Goal: Task Accomplishment & Management: Manage account settings

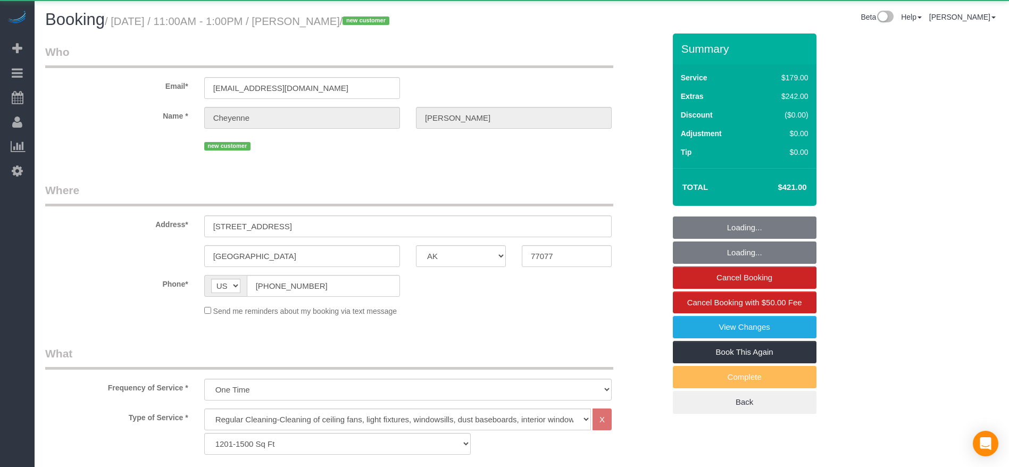
select select "[GEOGRAPHIC_DATA]"
select select "3"
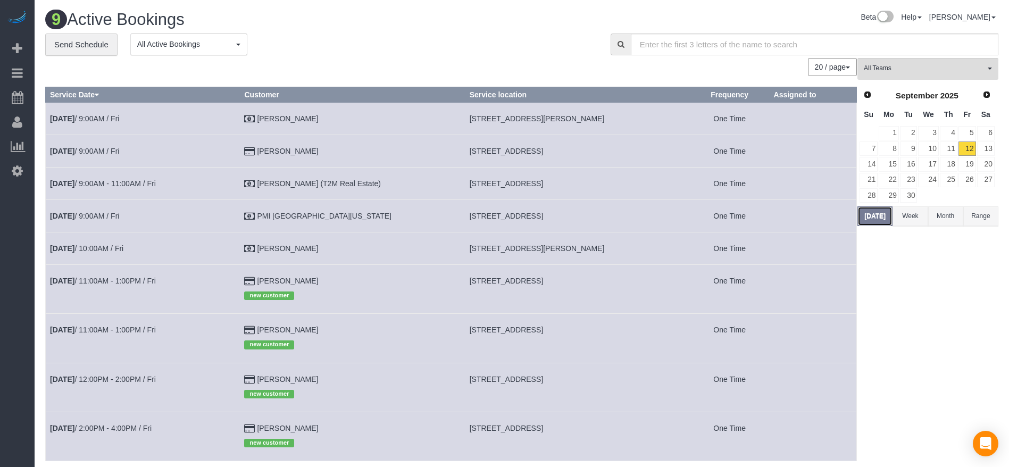
click at [874, 216] on button "[DATE]" at bounding box center [874, 216] width 35 height 20
click at [868, 216] on button "[DATE]" at bounding box center [874, 216] width 35 height 20
drag, startPoint x: 453, startPoint y: 245, endPoint x: 582, endPoint y: 252, distance: 128.8
click at [582, 252] on span "[STREET_ADDRESS][PERSON_NAME]" at bounding box center [537, 248] width 135 height 9
copy span "[STREET_ADDRESS][PERSON_NAME]"
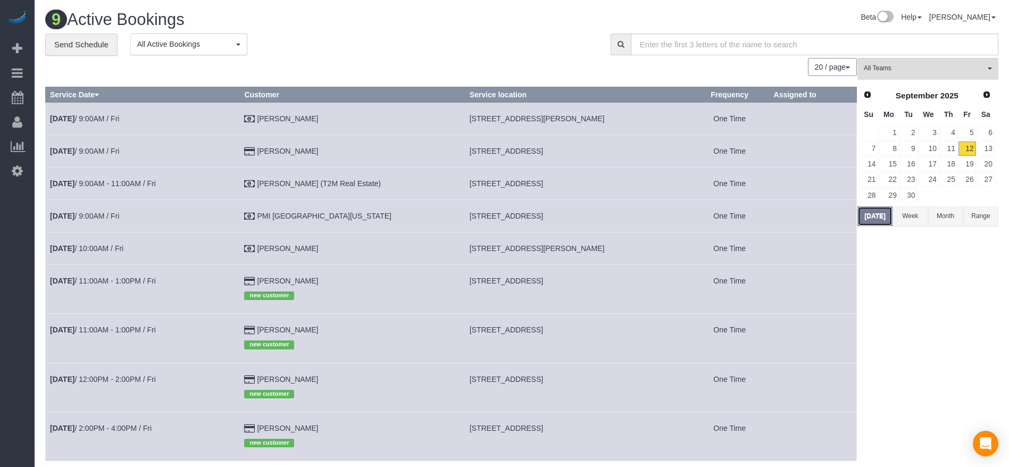
click at [873, 217] on button "[DATE]" at bounding box center [874, 216] width 35 height 20
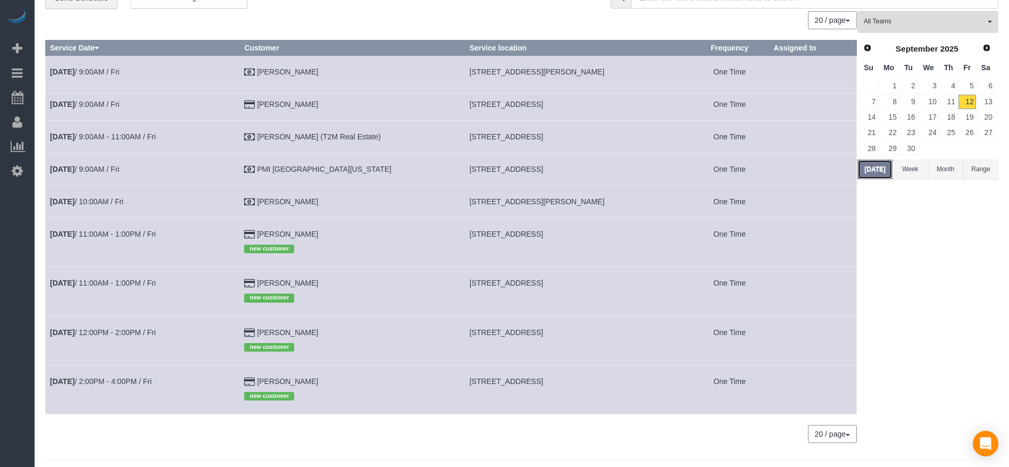
scroll to position [71, 0]
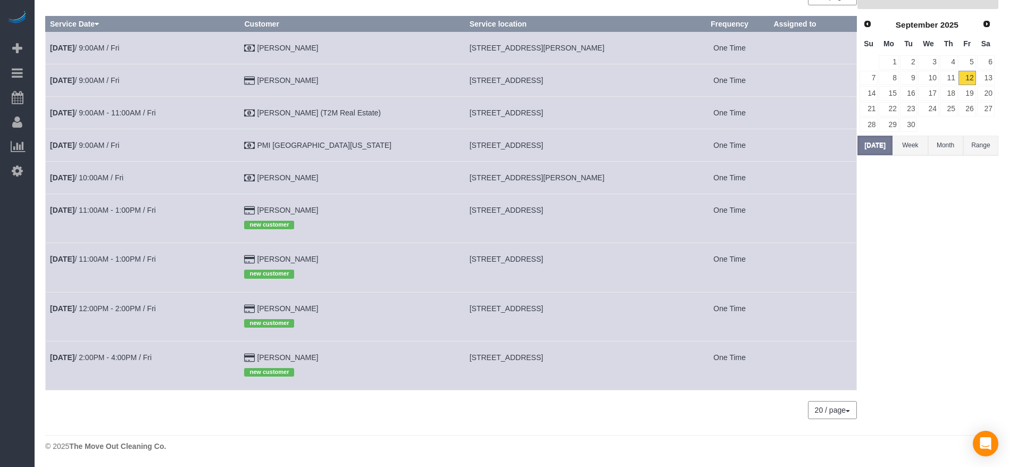
drag, startPoint x: 453, startPoint y: 212, endPoint x: 629, endPoint y: 210, distance: 175.5
click at [629, 210] on td "[STREET_ADDRESS]" at bounding box center [577, 218] width 225 height 49
copy span "[STREET_ADDRESS]"
click at [90, 207] on link "[DATE] 11:00AM - 1:00PM / Fri" at bounding box center [103, 210] width 106 height 9
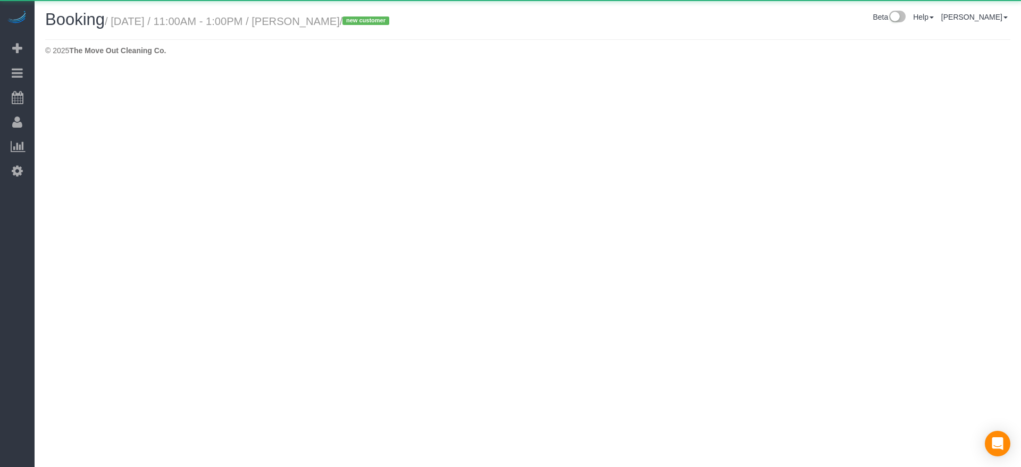
select select "[GEOGRAPHIC_DATA]"
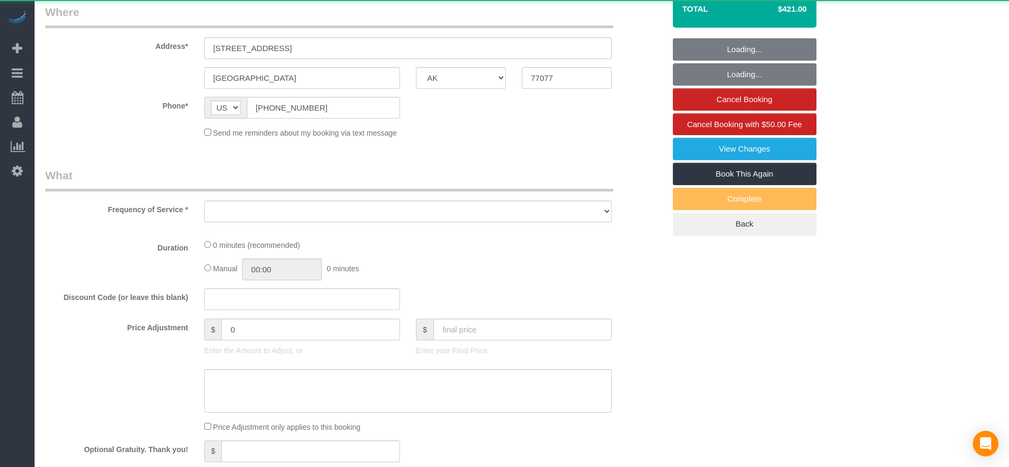
select select "object:12323"
select select "string:fspay-f7189617-0c44-40b9-84c4-b0194d71c665"
select select "3"
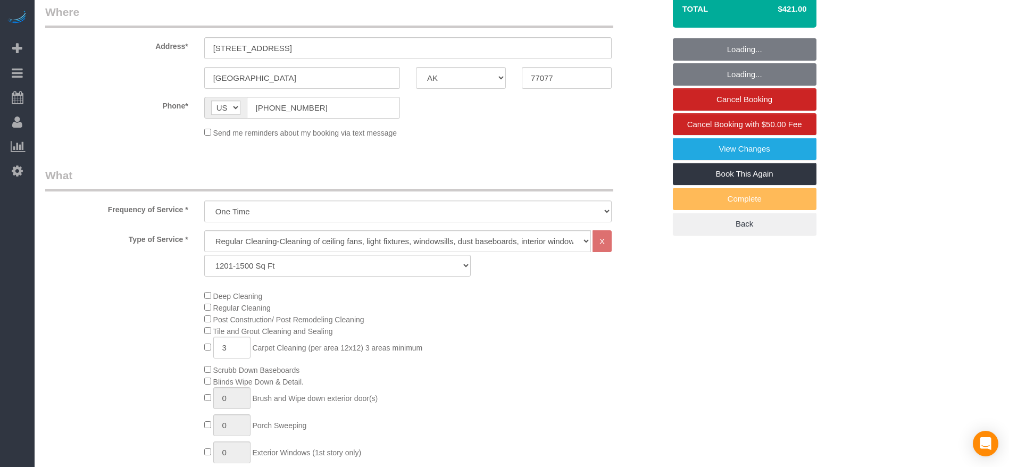
select select "object:12396"
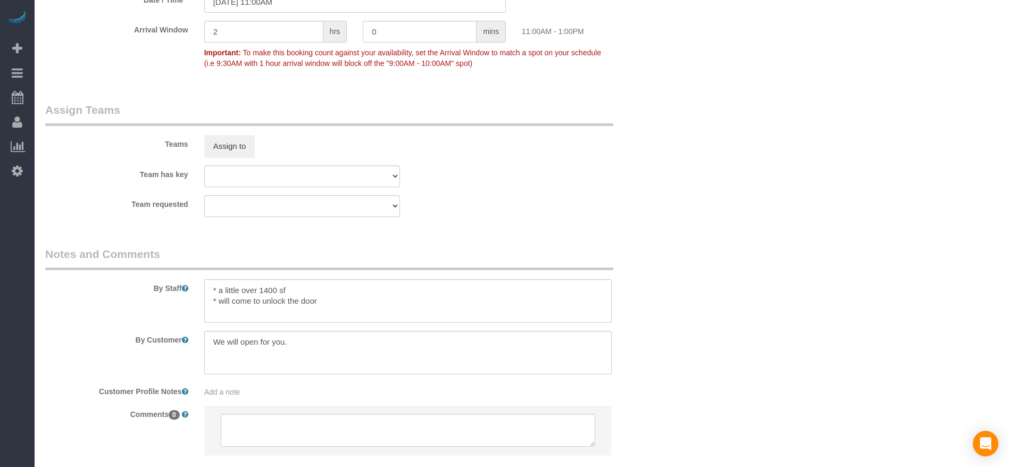
scroll to position [1102, 0]
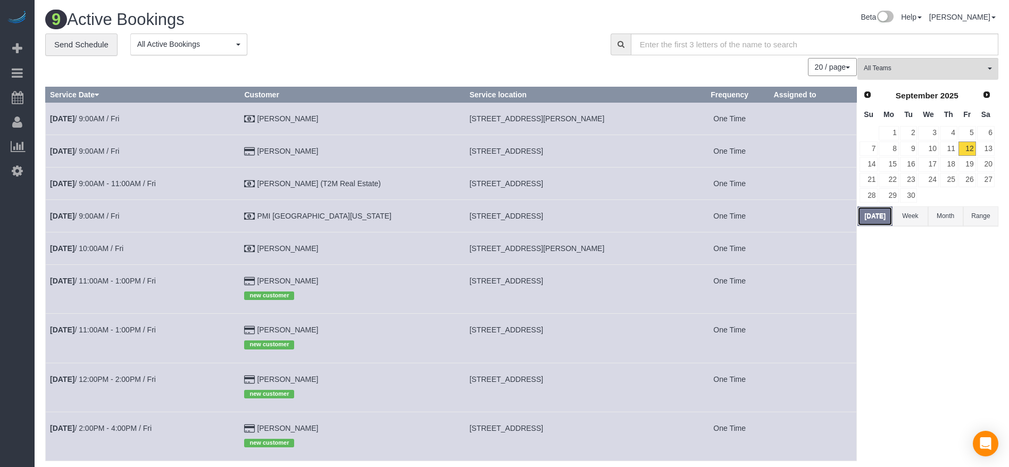
click at [875, 219] on button "[DATE]" at bounding box center [874, 216] width 35 height 20
drag, startPoint x: 451, startPoint y: 251, endPoint x: 588, endPoint y: 250, distance: 136.7
click at [588, 250] on td "[STREET_ADDRESS][PERSON_NAME]" at bounding box center [577, 248] width 225 height 32
copy span "[STREET_ADDRESS][PERSON_NAME]"
drag, startPoint x: 452, startPoint y: 118, endPoint x: 602, endPoint y: 122, distance: 150.0
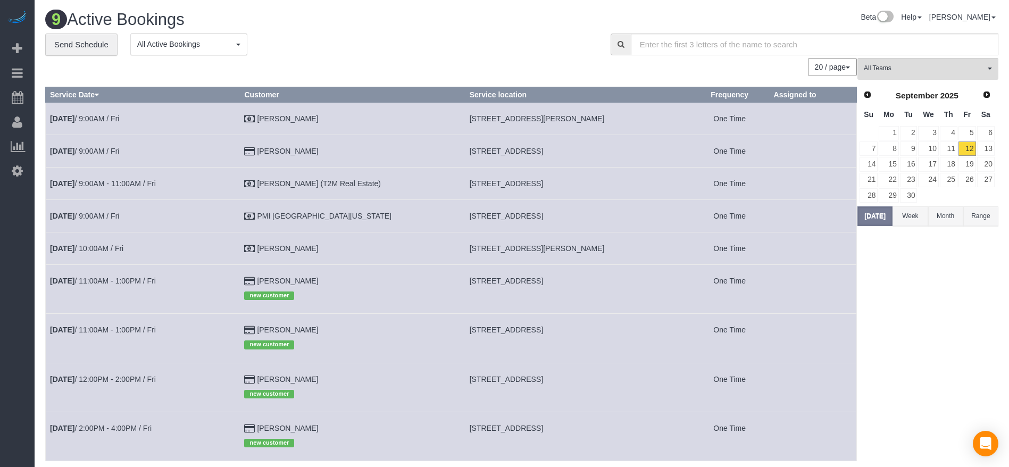
click at [602, 122] on td "[STREET_ADDRESS][PERSON_NAME]" at bounding box center [577, 118] width 225 height 32
copy span "[STREET_ADDRESS][PERSON_NAME]"
click at [876, 213] on button "[DATE]" at bounding box center [874, 216] width 35 height 20
drag, startPoint x: 452, startPoint y: 281, endPoint x: 631, endPoint y: 274, distance: 178.8
click at [631, 274] on td "[STREET_ADDRESS]" at bounding box center [577, 288] width 225 height 49
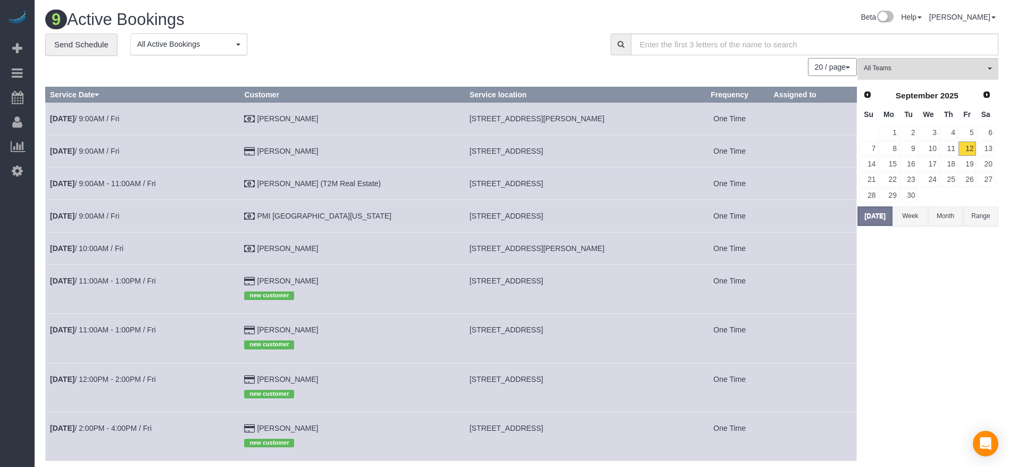
copy span "[STREET_ADDRESS]"
click at [504, 341] on td "[STREET_ADDRESS]" at bounding box center [577, 338] width 225 height 49
drag, startPoint x: 453, startPoint y: 380, endPoint x: 597, endPoint y: 379, distance: 144.1
click at [597, 379] on td "[STREET_ADDRESS]" at bounding box center [577, 387] width 225 height 49
copy span "[STREET_ADDRESS]"
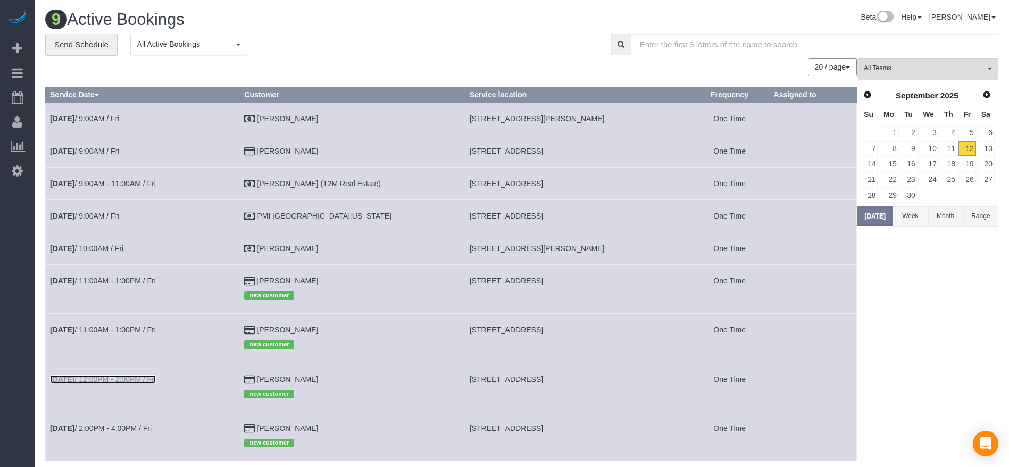
click at [128, 377] on link "[DATE] 12:00PM - 2:00PM / Fri" at bounding box center [103, 379] width 106 height 9
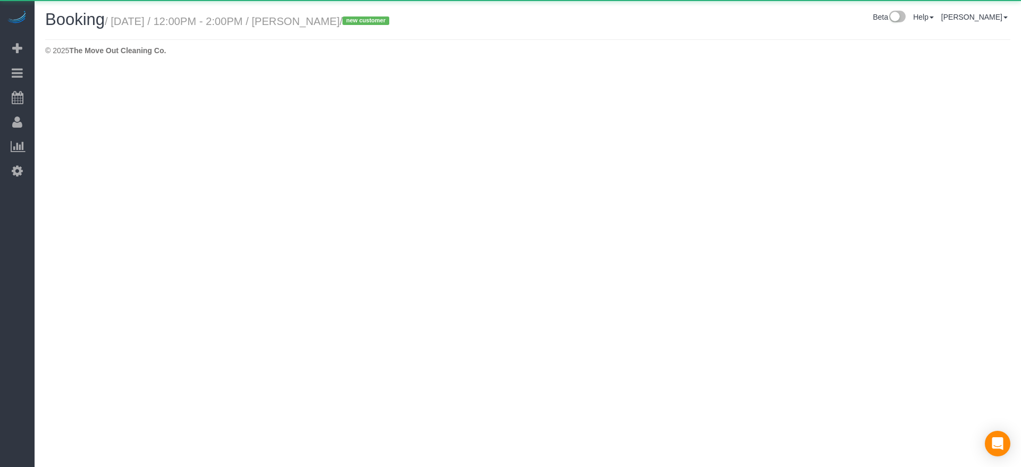
select select "[GEOGRAPHIC_DATA]"
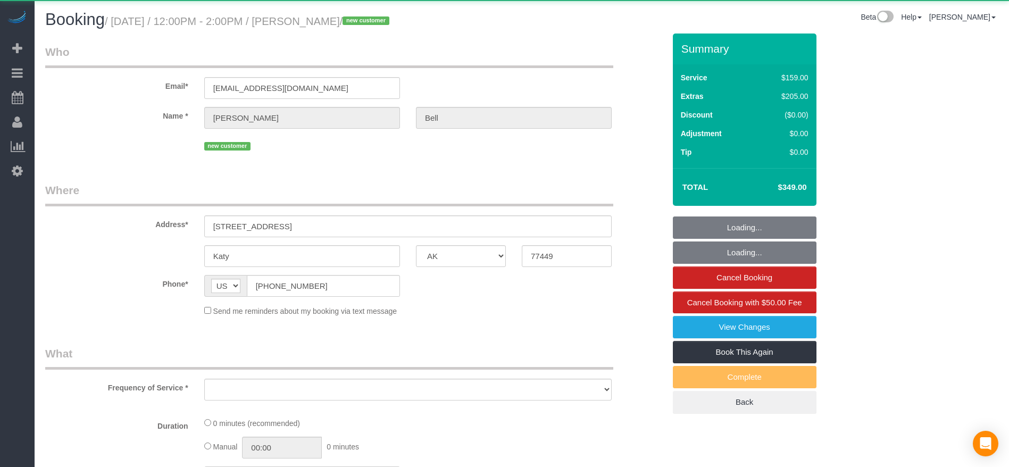
select select "string:fspay-9f20d73a-2606-48f5-a763-3d8b5ba7d44b"
select select "object:13168"
select select "3"
select select "spot362"
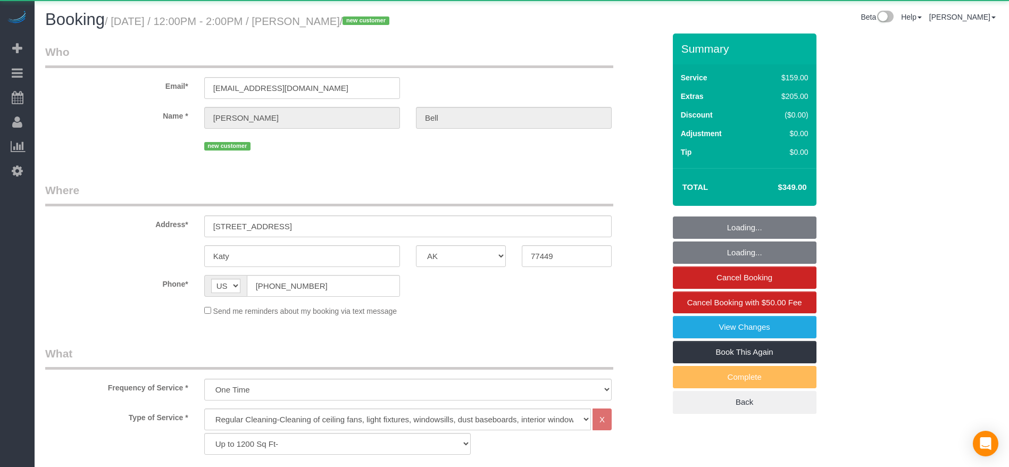
scroll to position [239, 0]
